Goal: Navigation & Orientation: Find specific page/section

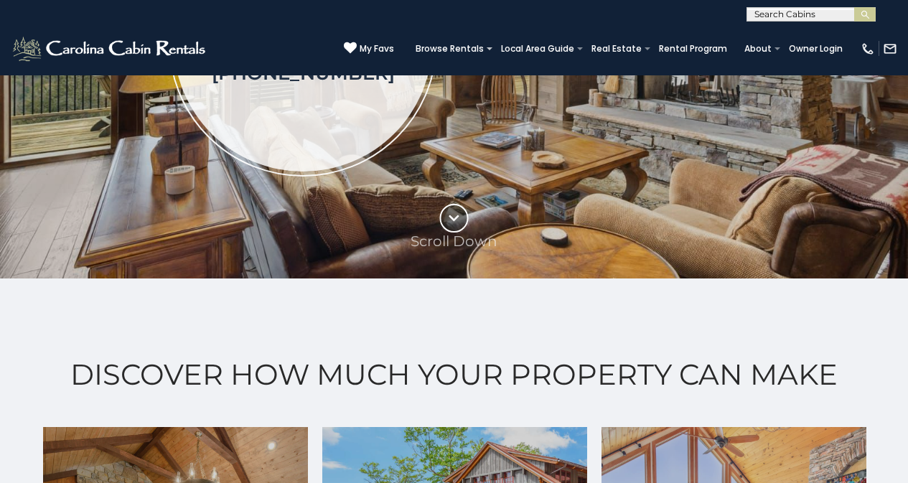
scroll to position [359, 0]
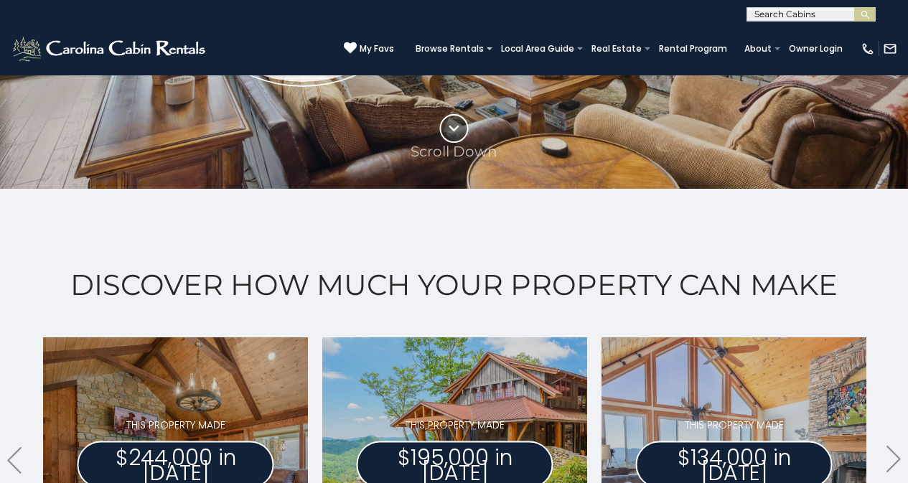
click at [0, 337] on div "Discover How Much Your Property Can Make .arrowLeft .st0{fill:#929292;} .arrowR…" at bounding box center [454, 467] width 908 height 557
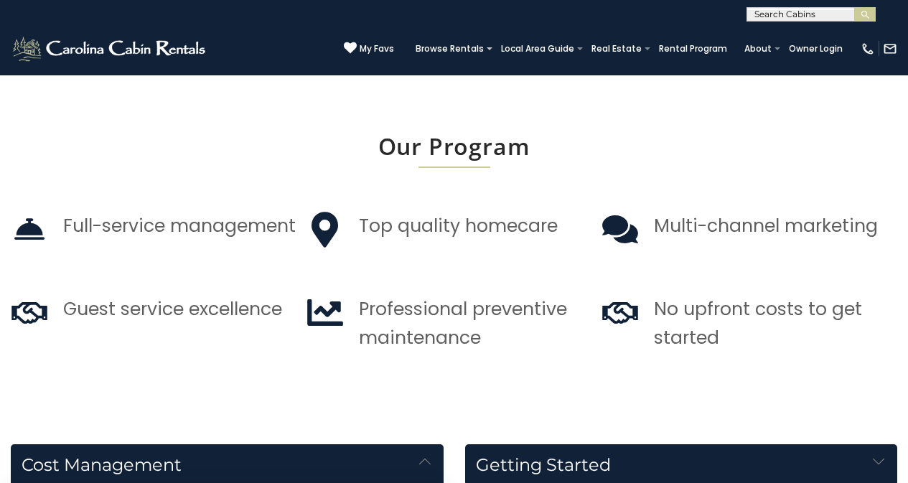
scroll to position [1241, 0]
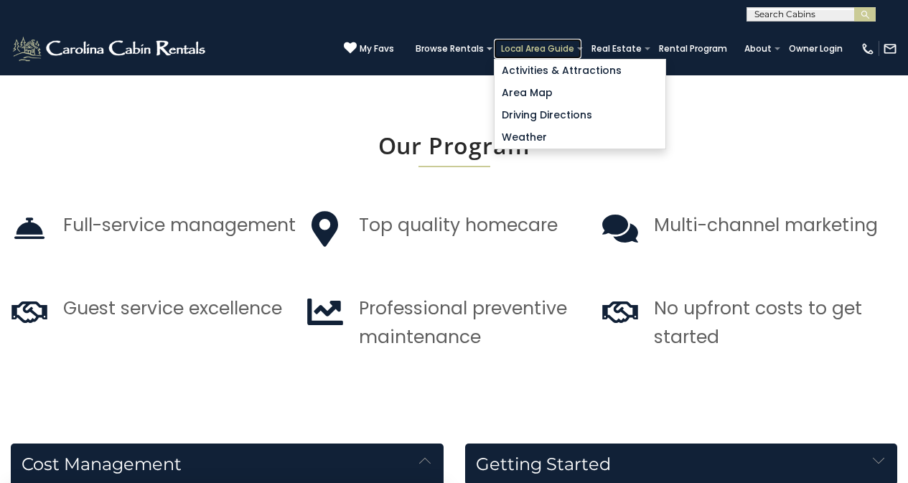
click at [554, 54] on link "Local Area Guide" at bounding box center [538, 49] width 88 height 20
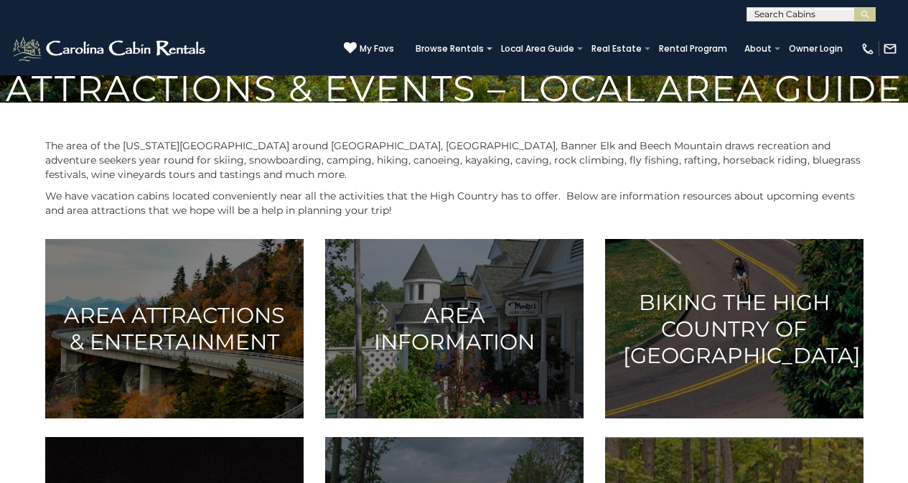
scroll to position [422, 0]
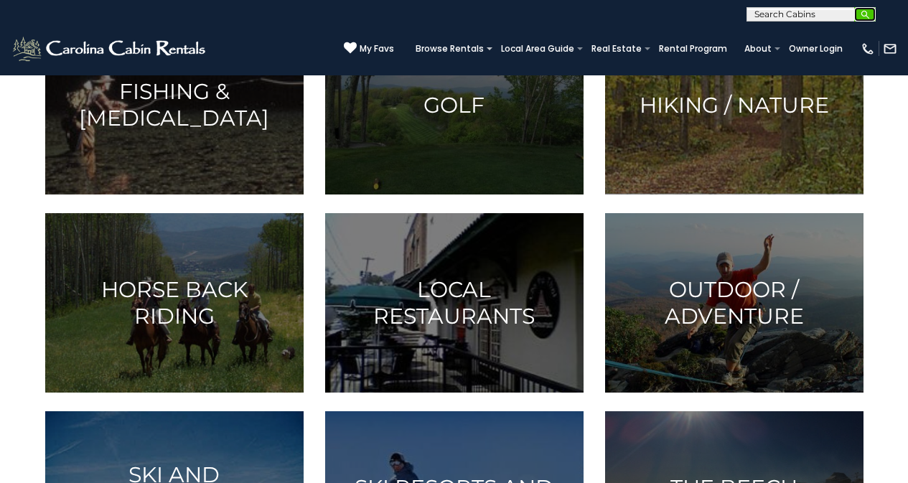
click at [859, 20] on button "submit" at bounding box center [865, 14] width 22 height 14
